Goal: Task Accomplishment & Management: Complete application form

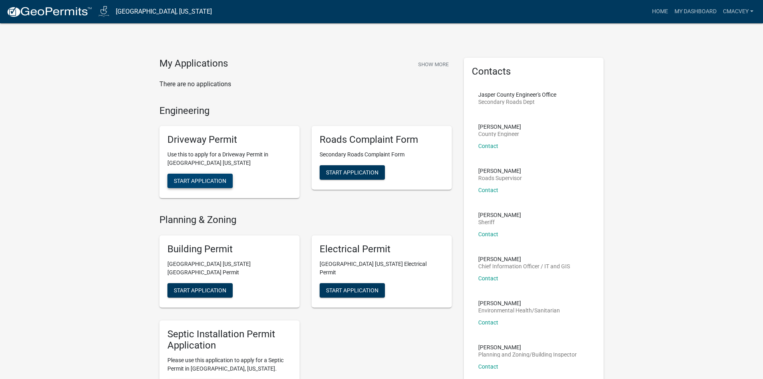
click at [207, 179] on span "Start Application" at bounding box center [200, 180] width 52 height 6
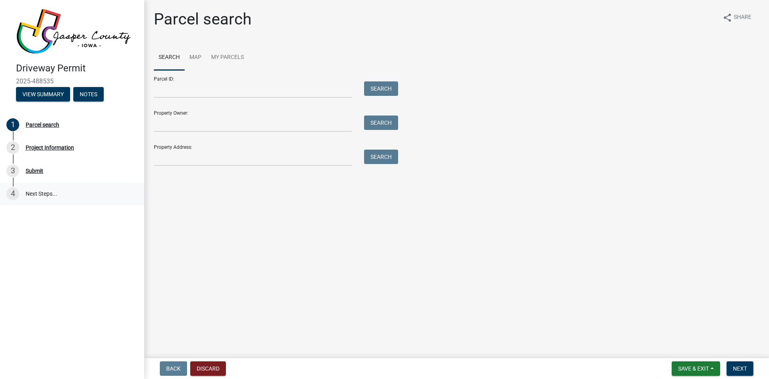
click at [36, 197] on link "4 Next Steps..." at bounding box center [72, 193] width 144 height 23
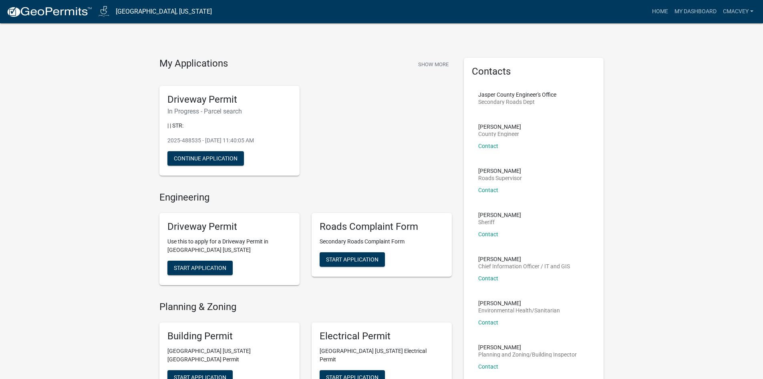
click at [342, 122] on div "Driveway Permit In Progress - Parcel search | | STR: 2025-488535 - [DATE] 11:40…" at bounding box center [305, 130] width 304 height 103
click at [429, 58] on button "Show More" at bounding box center [433, 64] width 37 height 13
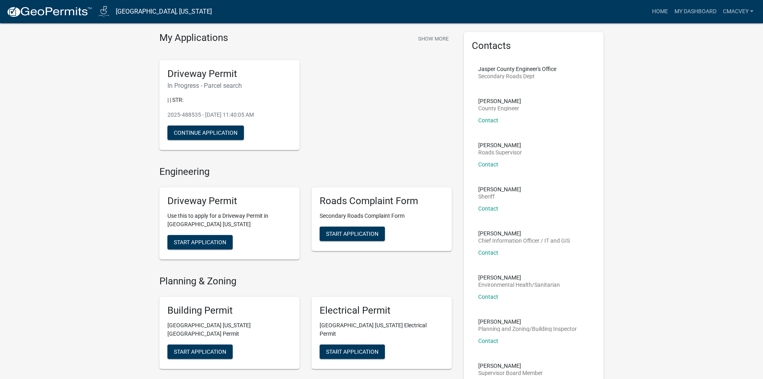
drag, startPoint x: 129, startPoint y: 105, endPoint x: 131, endPoint y: 117, distance: 11.7
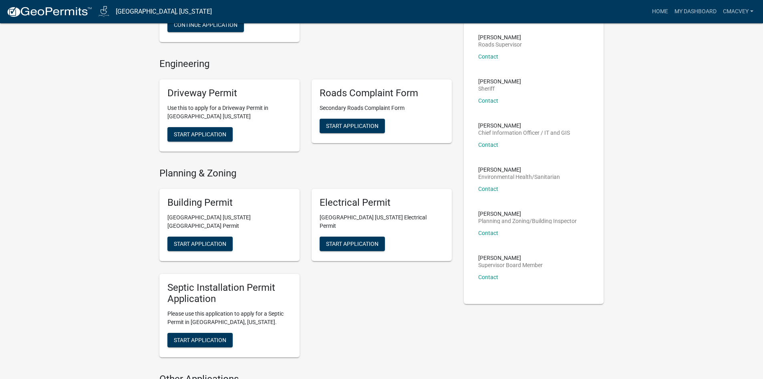
scroll to position [134, 0]
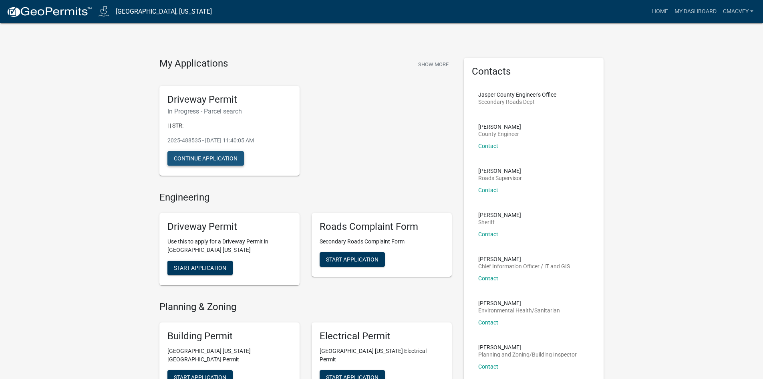
click at [224, 159] on button "Continue Application" at bounding box center [205, 158] width 77 height 14
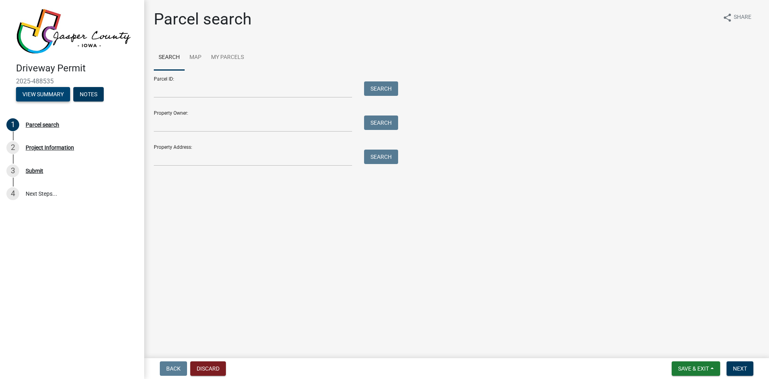
click at [46, 92] on button "View Summary" at bounding box center [43, 94] width 54 height 14
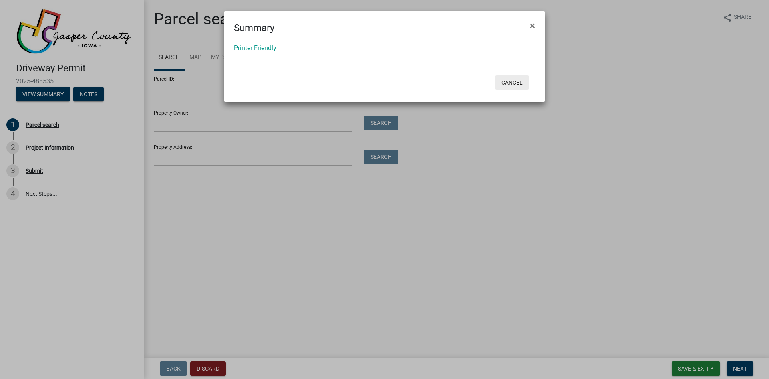
click at [512, 83] on button "Cancel" at bounding box center [512, 82] width 34 height 14
